Goal: Task Accomplishment & Management: Manage account settings

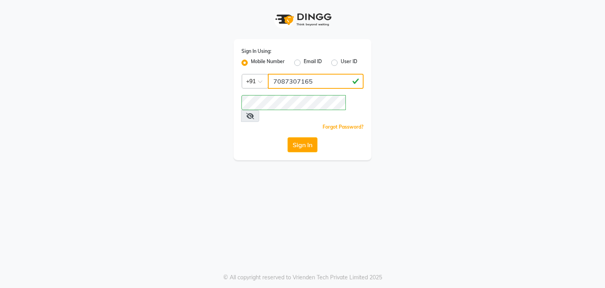
click at [314, 84] on input "7087307165" at bounding box center [316, 81] width 96 height 15
type input "7"
type input "7889221145"
click at [381, 128] on div "Sign In Using: Mobile Number Email ID User ID Country Code × +91 7889221145 Rem…" at bounding box center [302, 80] width 449 height 160
click at [309, 137] on button "Sign In" at bounding box center [303, 144] width 30 height 15
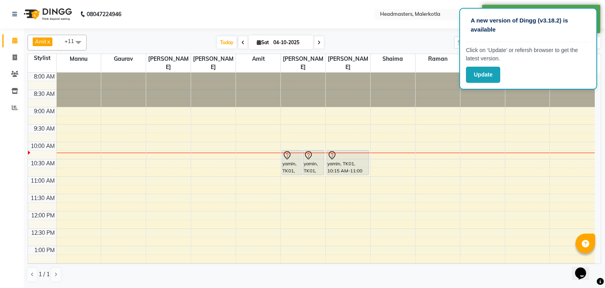
click at [457, 97] on div at bounding box center [438, 89] width 45 height 34
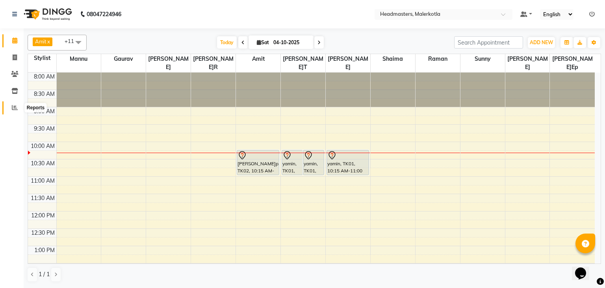
click at [13, 106] on icon at bounding box center [15, 107] width 6 height 6
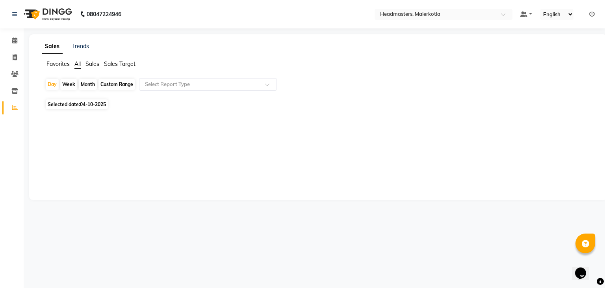
click at [84, 104] on span "04-10-2025" at bounding box center [93, 104] width 26 height 6
select select "10"
select select "2025"
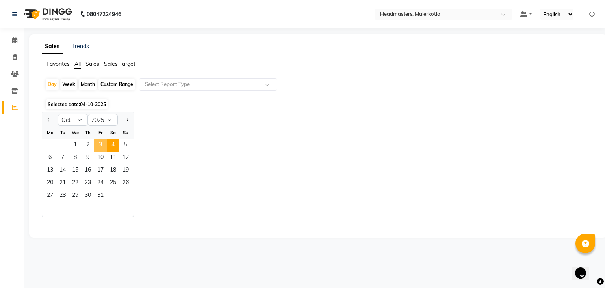
click at [97, 146] on span "3" at bounding box center [100, 145] width 13 height 13
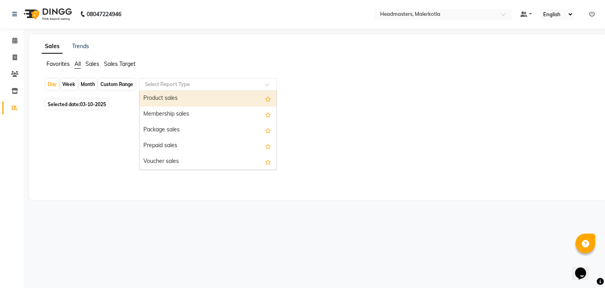
click at [159, 88] on div "Select Report Type" at bounding box center [167, 84] width 45 height 8
click at [157, 95] on div "Product sales" at bounding box center [207, 99] width 137 height 16
select select "csv"
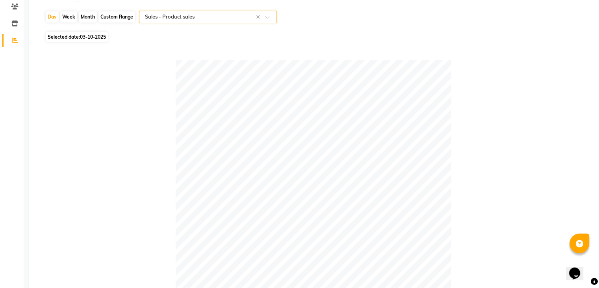
scroll to position [68, 0]
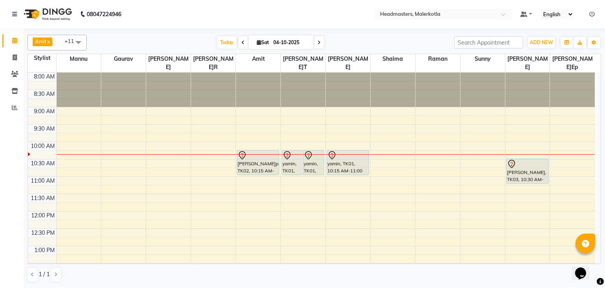
click at [240, 41] on span at bounding box center [242, 42] width 9 height 12
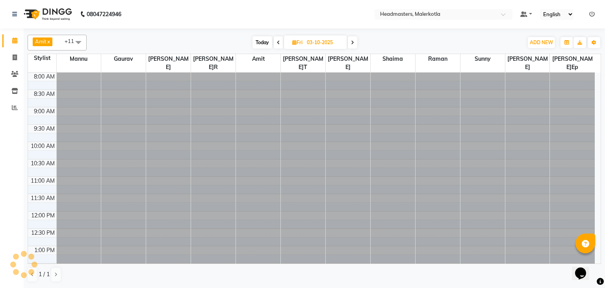
scroll to position [69, 0]
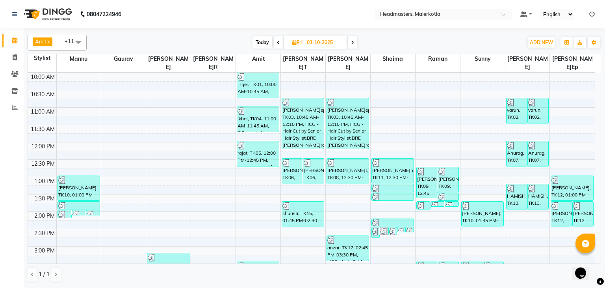
click at [277, 41] on icon at bounding box center [278, 42] width 3 height 5
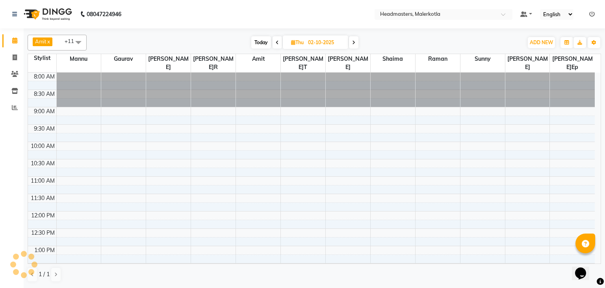
scroll to position [69, 0]
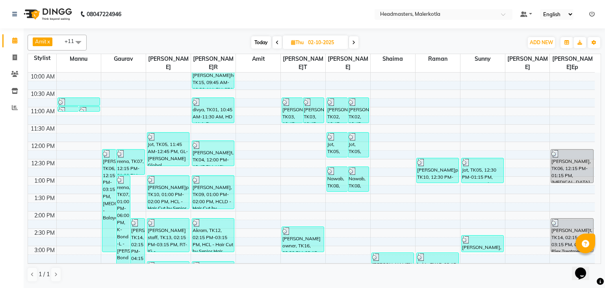
click at [277, 41] on icon at bounding box center [277, 42] width 3 height 5
type input "01-10-2025"
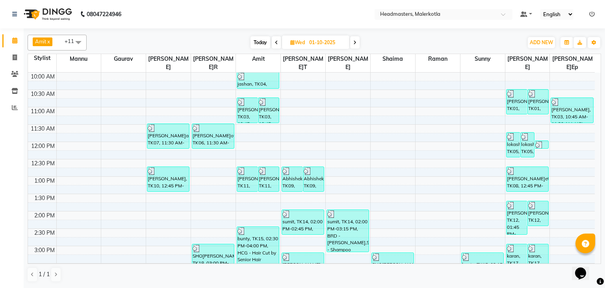
click at [80, 39] on span at bounding box center [79, 42] width 16 height 15
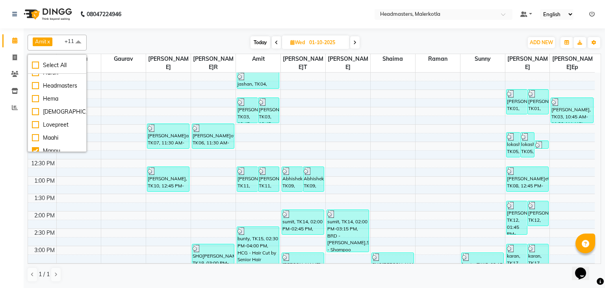
scroll to position [129, 0]
click at [60, 111] on div "[DEMOGRAPHIC_DATA]" at bounding box center [57, 107] width 50 height 8
checkbox input "true"
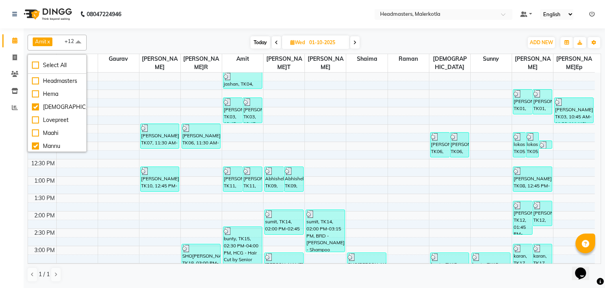
click at [78, 41] on span at bounding box center [79, 42] width 16 height 15
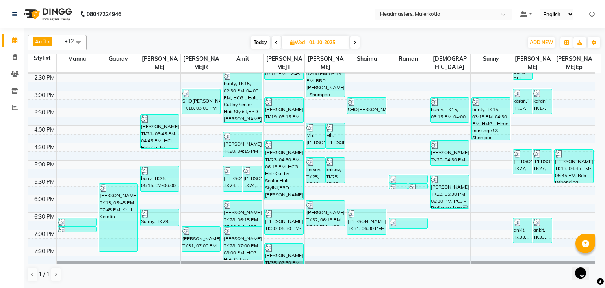
scroll to position [240, 0]
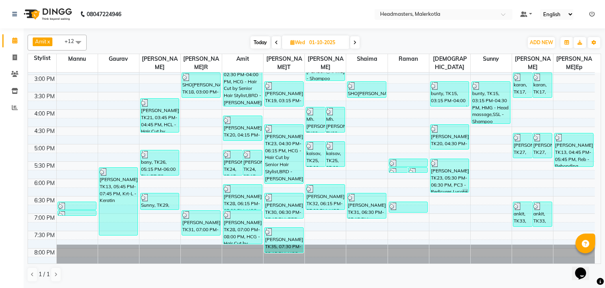
click at [356, 44] on icon at bounding box center [354, 42] width 3 height 5
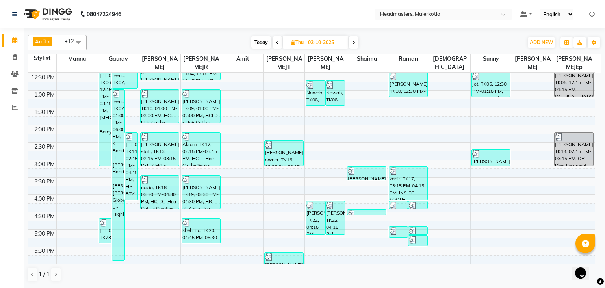
scroll to position [159, 0]
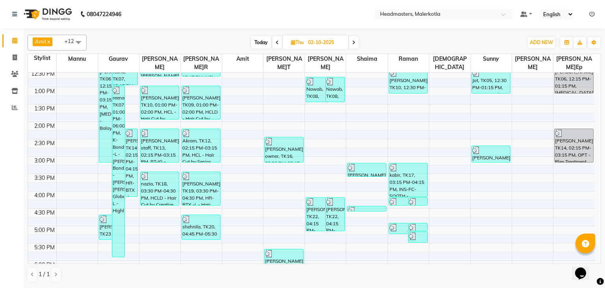
click at [277, 41] on icon at bounding box center [277, 42] width 3 height 5
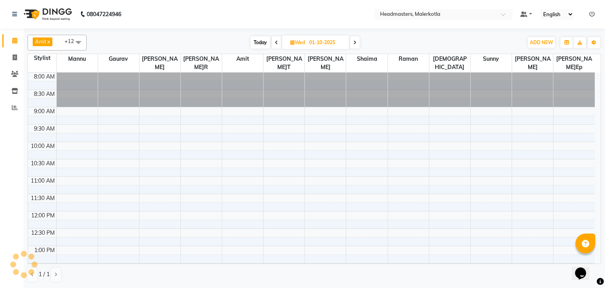
scroll to position [69, 0]
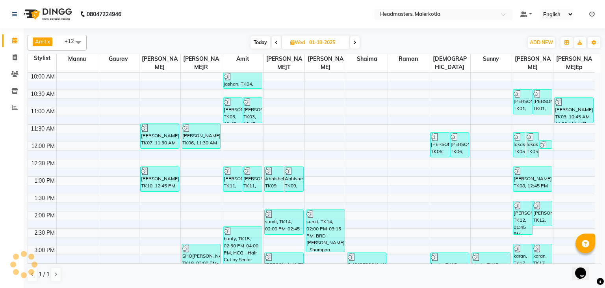
click at [277, 41] on icon at bounding box center [276, 42] width 3 height 5
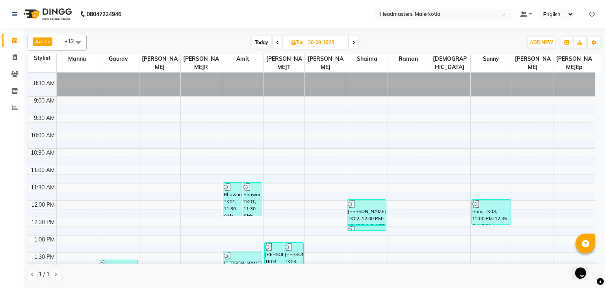
scroll to position [8, 0]
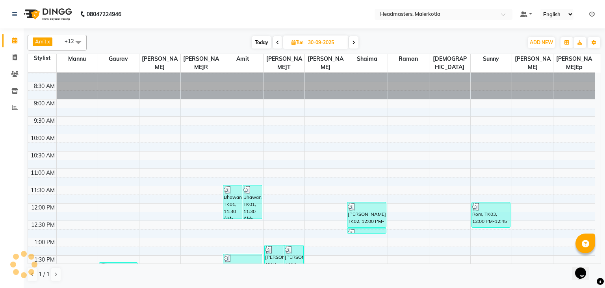
click at [353, 41] on icon at bounding box center [353, 42] width 3 height 5
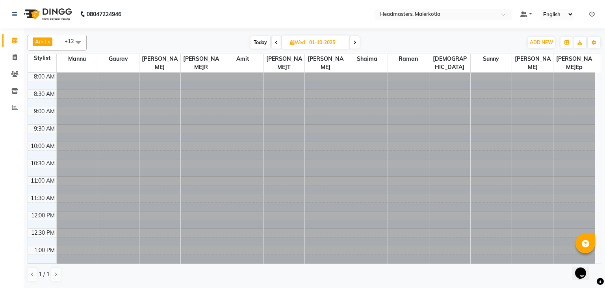
scroll to position [69, 0]
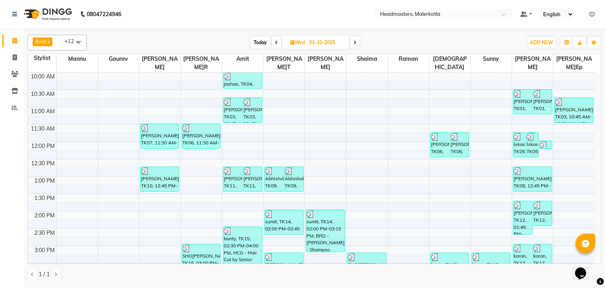
click at [358, 46] on span at bounding box center [354, 42] width 9 height 12
type input "02-10-2025"
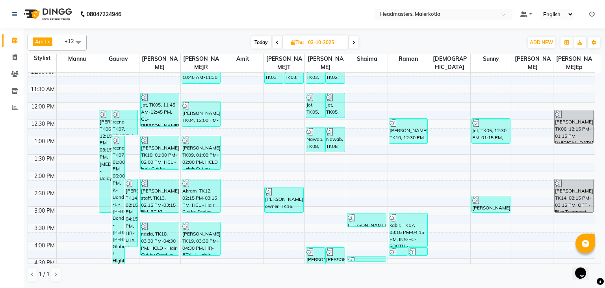
scroll to position [102, 0]
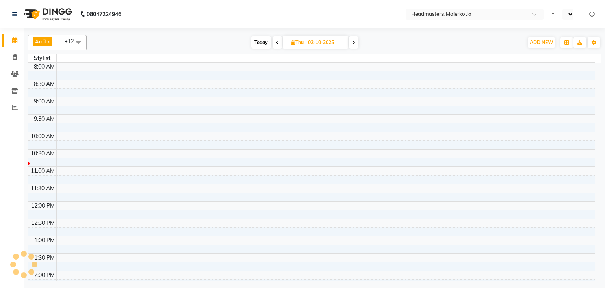
select select "en"
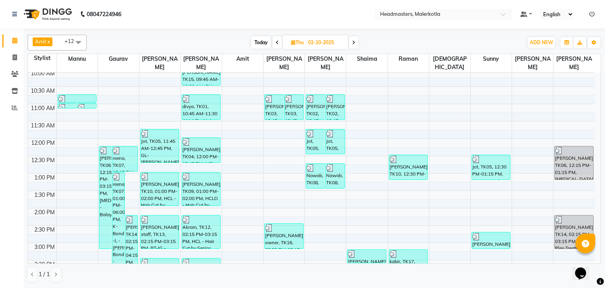
scroll to position [72, 0]
